Goal: Task Accomplishment & Management: Manage account settings

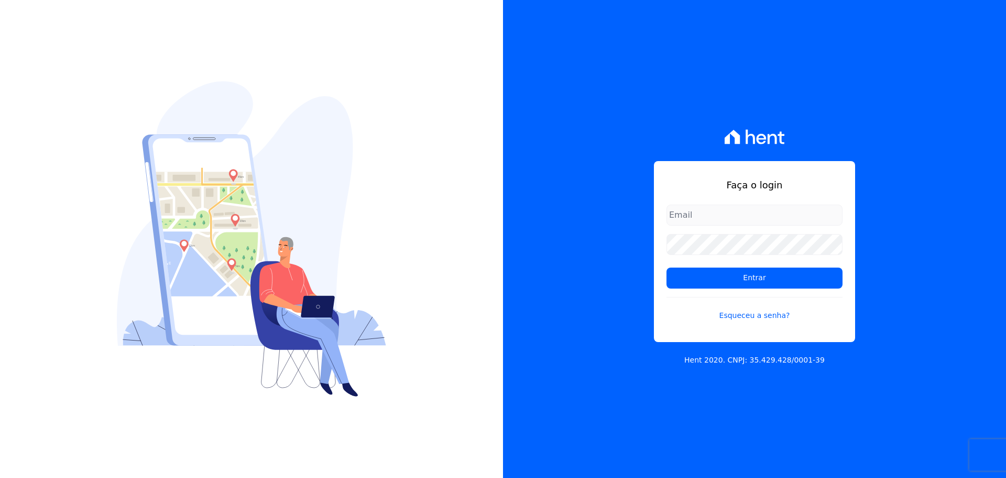
click at [686, 214] on input "email" at bounding box center [755, 214] width 176 height 21
type input "alexandre@trapisa.com.br"
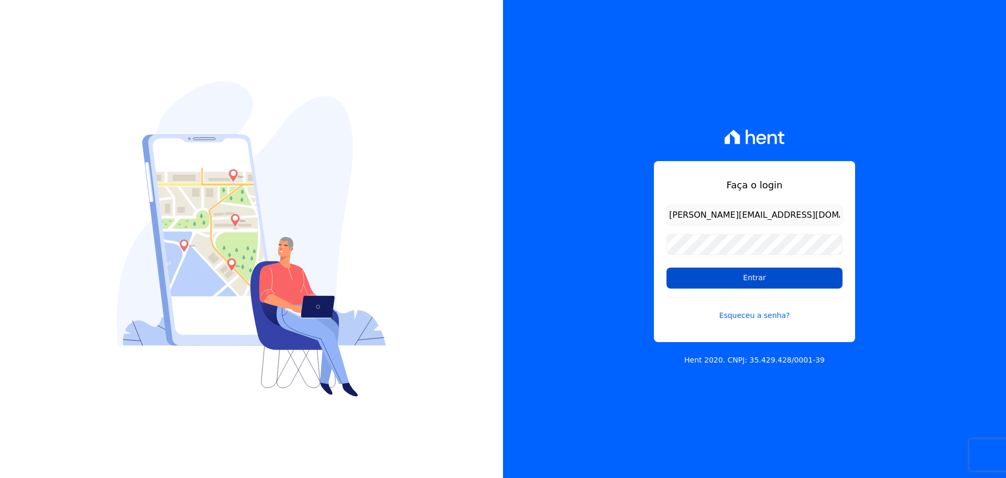
click at [739, 276] on input "Entrar" at bounding box center [755, 277] width 176 height 21
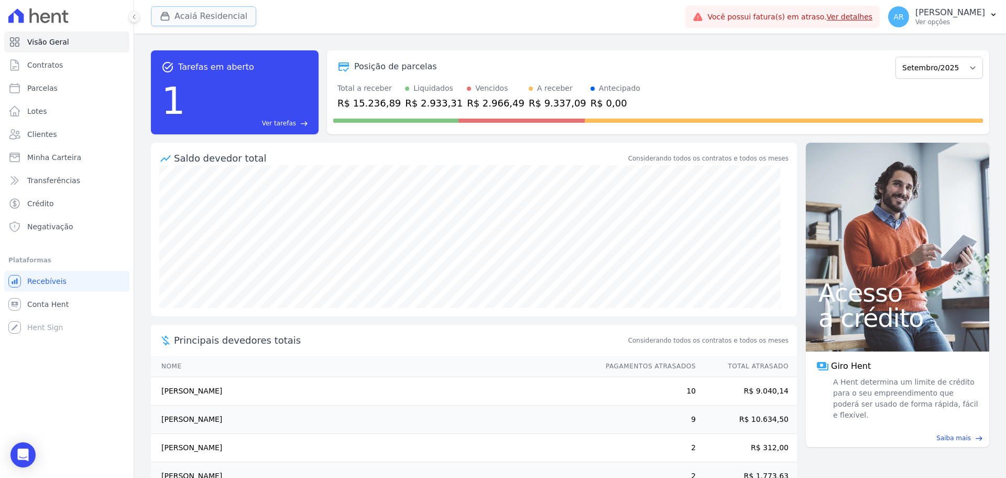
click at [180, 10] on button "Acaiá Residencial" at bounding box center [203, 16] width 105 height 20
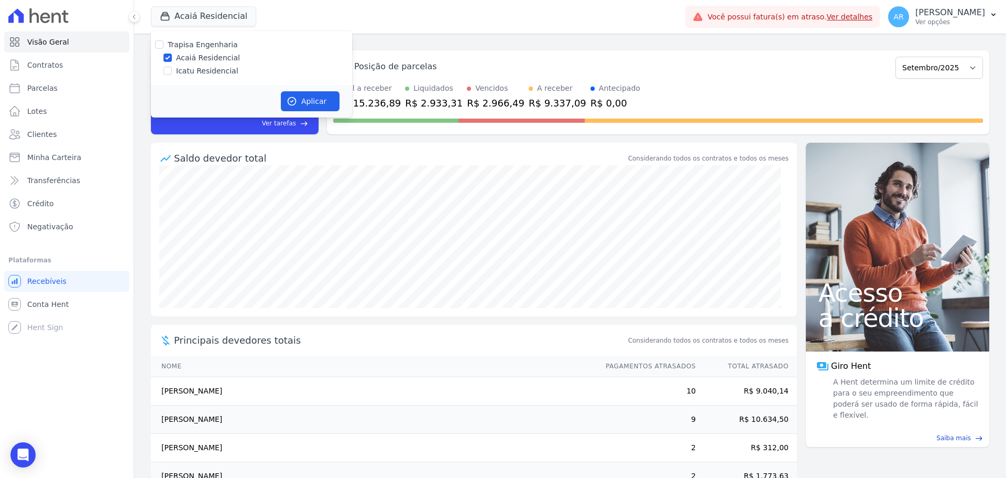
click at [176, 70] on label "Icatu Residencial" at bounding box center [207, 71] width 62 height 11
click at [172, 70] on input "Icatu Residencial" at bounding box center [168, 71] width 8 height 8
checkbox input "true"
click at [332, 103] on button "Aplicar" at bounding box center [310, 101] width 59 height 20
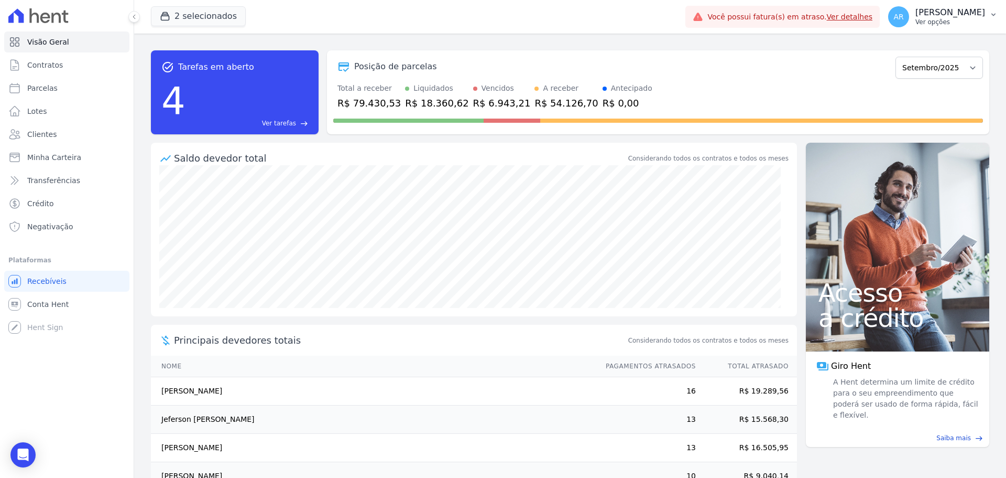
click at [900, 20] on span "AR" at bounding box center [898, 16] width 21 height 21
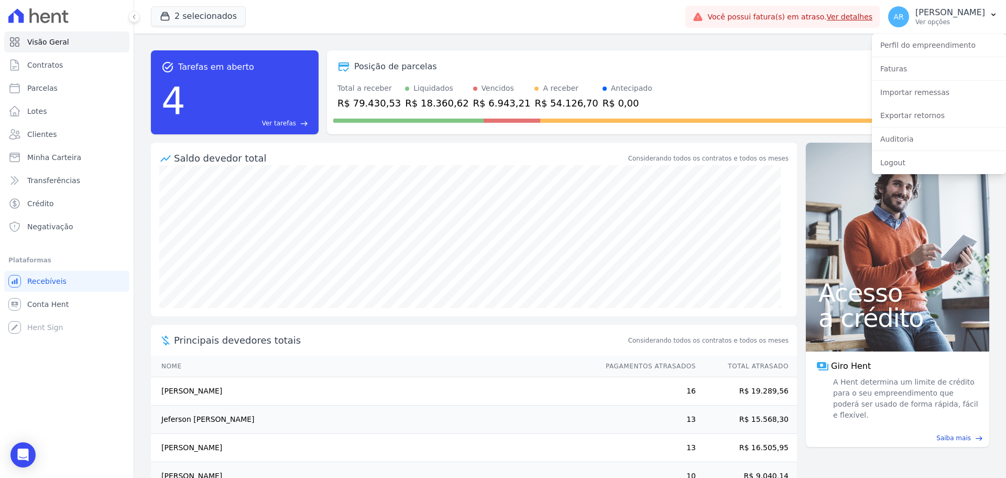
drag, startPoint x: 709, startPoint y: 74, endPoint x: 699, endPoint y: 75, distance: 9.4
click at [709, 74] on div "Posição de parcelas Fevereiro/2024 Março/2024 Abril/2024 Maio/2024 Junho/2024 J…" at bounding box center [658, 67] width 650 height 24
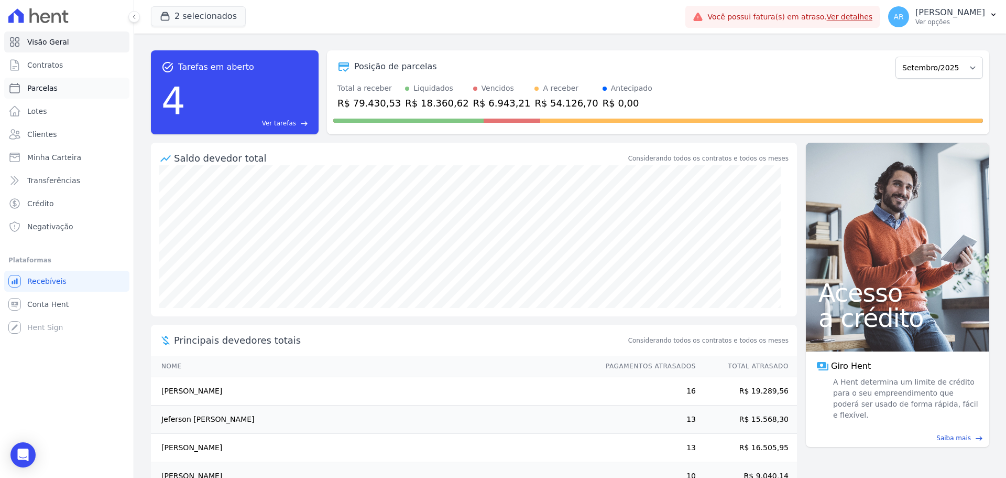
click at [39, 89] on span "Parcelas" at bounding box center [42, 88] width 30 height 10
select select
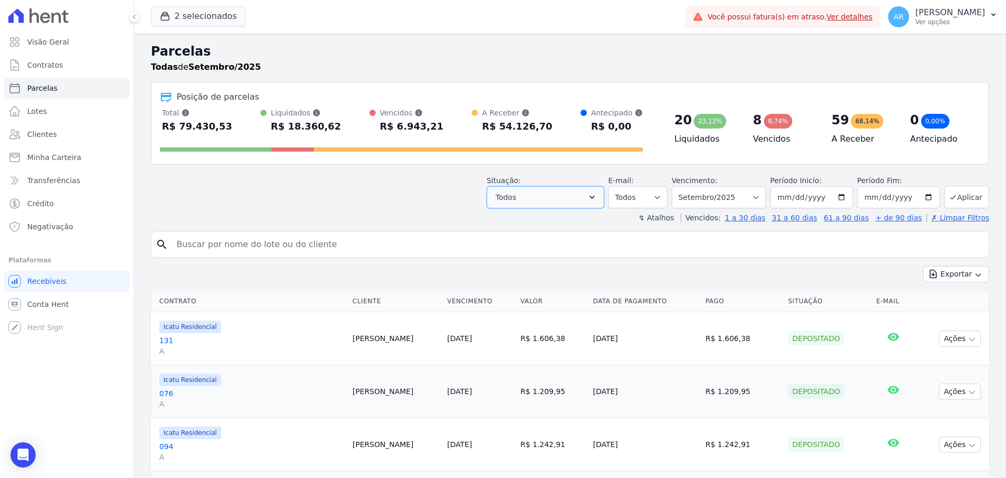
click at [532, 198] on button "Todos" at bounding box center [545, 197] width 117 height 22
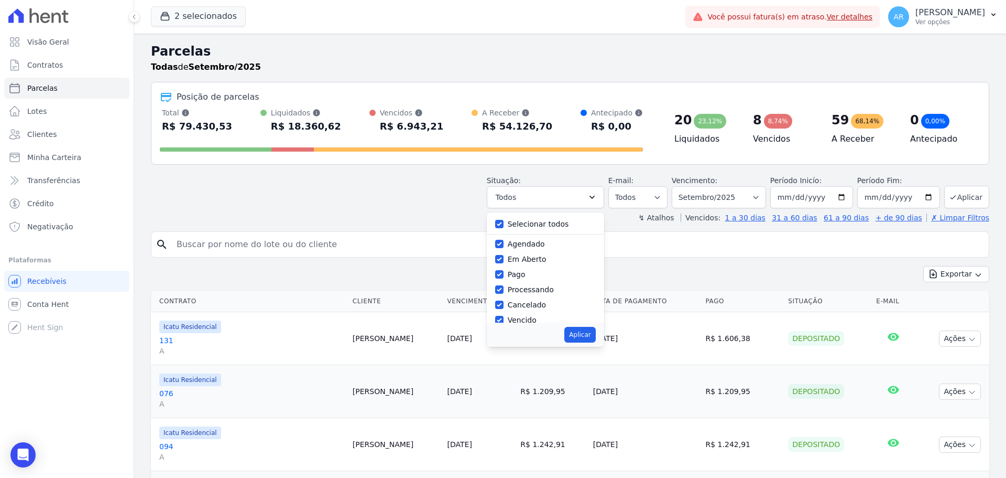
click at [514, 244] on div "Agendado" at bounding box center [545, 243] width 101 height 15
click at [504, 244] on input "Agendado" at bounding box center [499, 244] width 8 height 8
checkbox input "false"
click at [504, 295] on input "Pago por fora" at bounding box center [499, 295] width 8 height 8
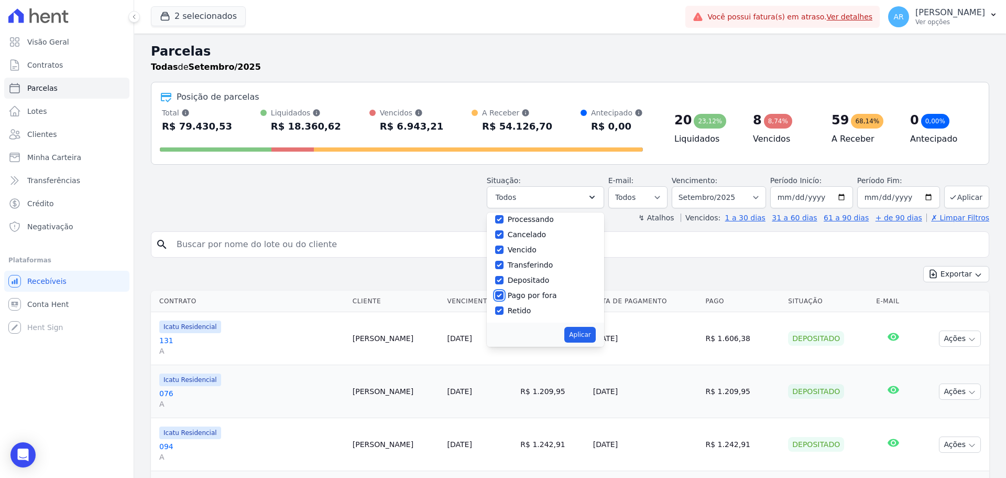
checkbox input "false"
click at [504, 253] on input "Cancelado" at bounding box center [499, 254] width 8 height 8
checkbox input "false"
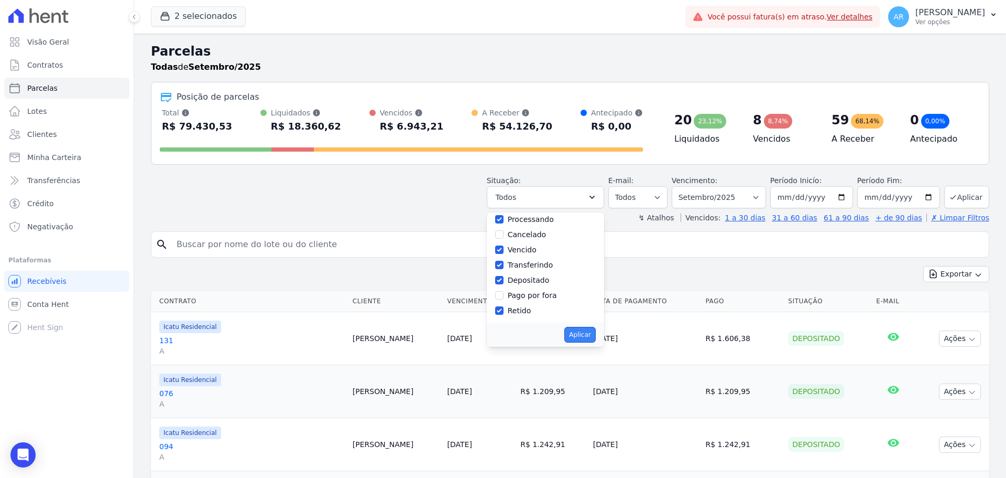
click at [589, 337] on button "Aplicar" at bounding box center [580, 335] width 31 height 16
select select "pending"
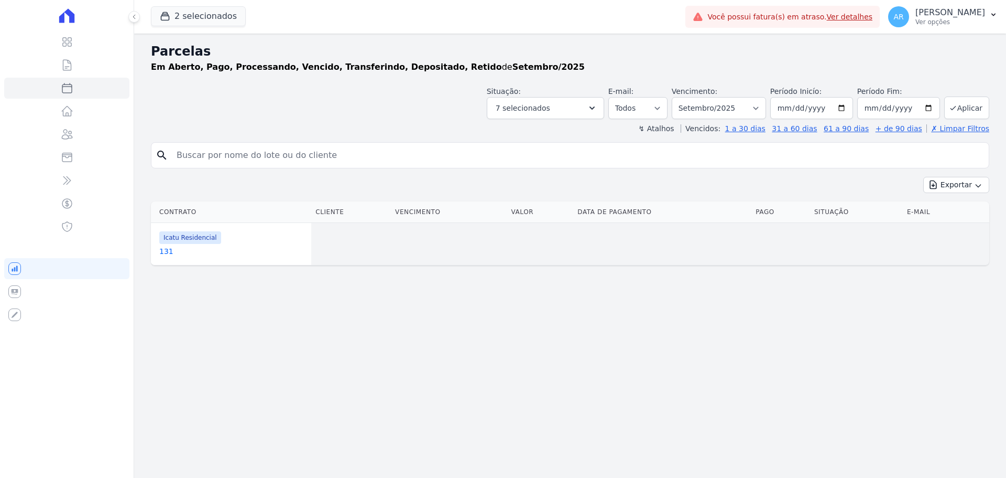
select select
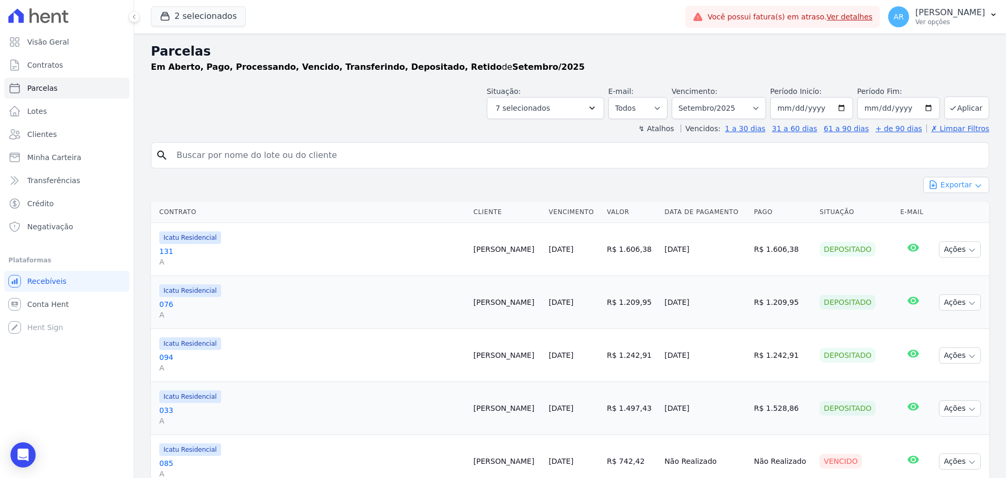
click at [933, 181] on icon "button" at bounding box center [933, 184] width 10 height 10
click at [948, 227] on span "Exportar CSV" at bounding box center [956, 227] width 56 height 10
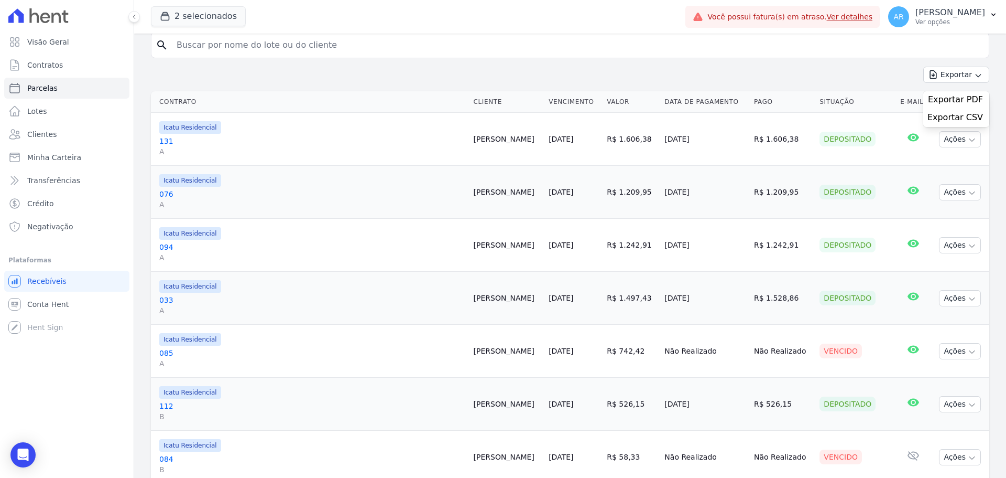
scroll to position [157, 0]
